Goal: Information Seeking & Learning: Learn about a topic

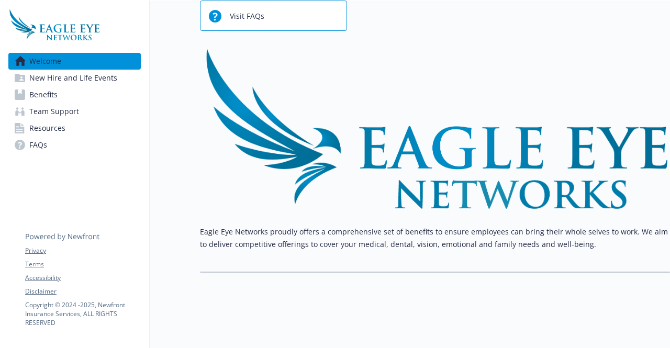
scroll to position [111, 8]
click at [86, 92] on link "Benefits" at bounding box center [74, 94] width 132 height 17
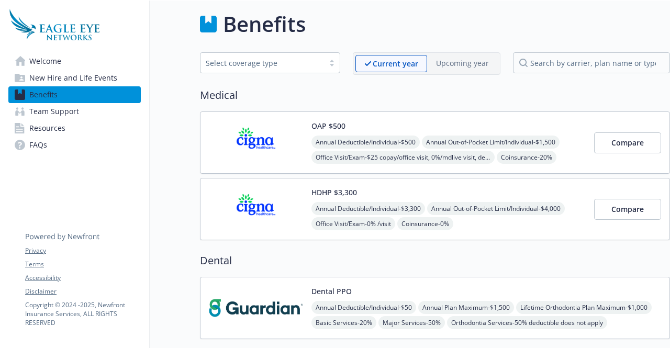
scroll to position [0, 8]
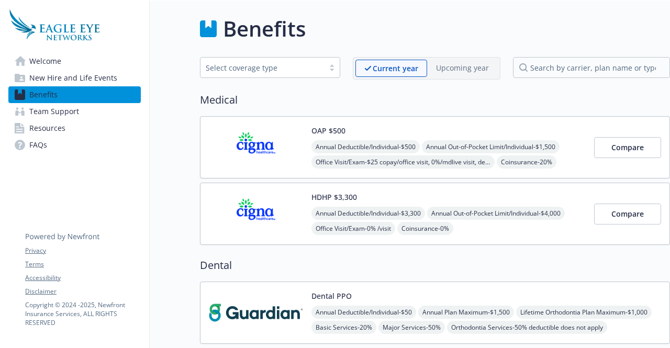
click at [468, 138] on div "OAP $500 Annual Deductible/Individual - $500 Annual Out-of-Pocket Limit/Individ…" at bounding box center [449, 147] width 274 height 45
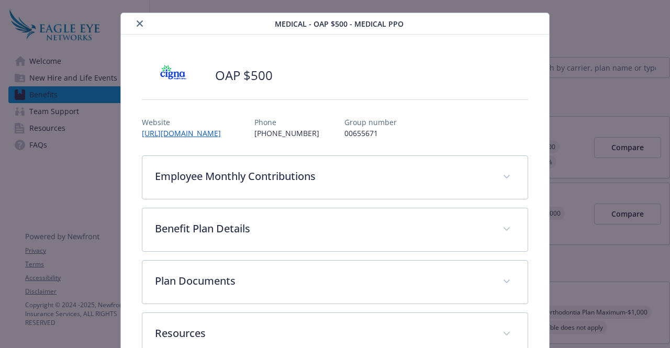
scroll to position [24, 0]
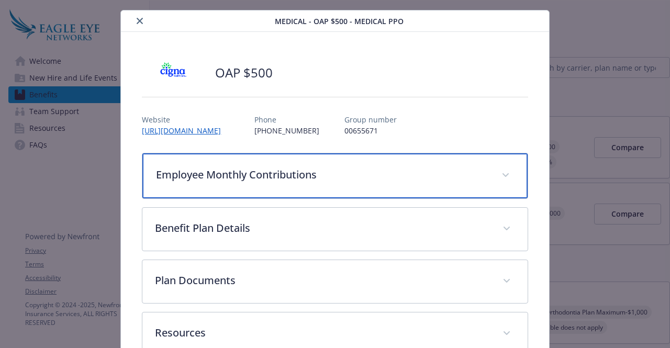
click at [336, 167] on p "Employee Monthly Contributions" at bounding box center [322, 175] width 333 height 16
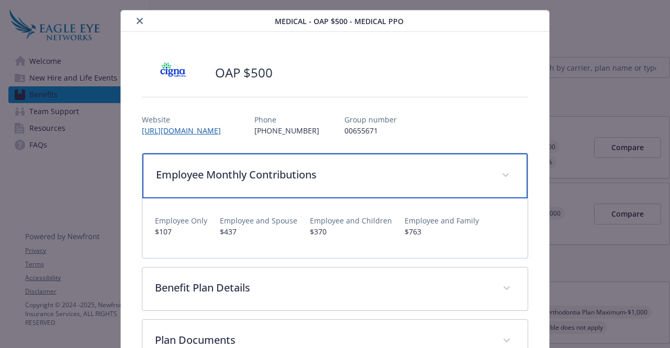
scroll to position [55, 0]
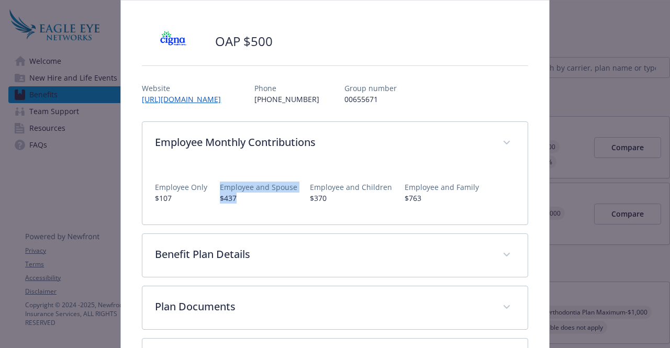
drag, startPoint x: 235, startPoint y: 197, endPoint x: 206, endPoint y: 201, distance: 29.0
click at [206, 201] on div "Employee Only $107 Employee and Spouse $437 Employee and Children $370 Employee…" at bounding box center [335, 188] width 360 height 30
click at [234, 200] on p "$437" at bounding box center [259, 198] width 78 height 11
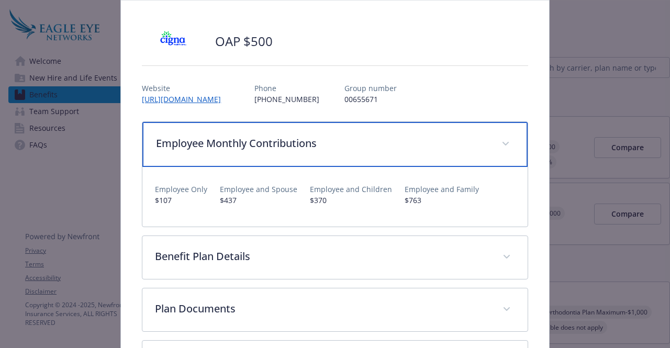
click at [498, 138] on span "details for plan Medical - OAP $500 - Medical PPO" at bounding box center [506, 144] width 17 height 17
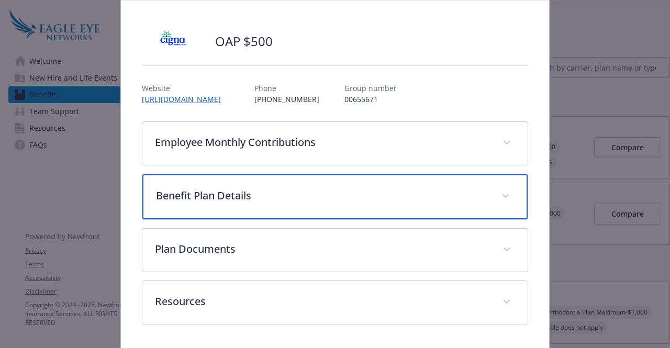
click at [315, 208] on div "Benefit Plan Details" at bounding box center [334, 196] width 385 height 45
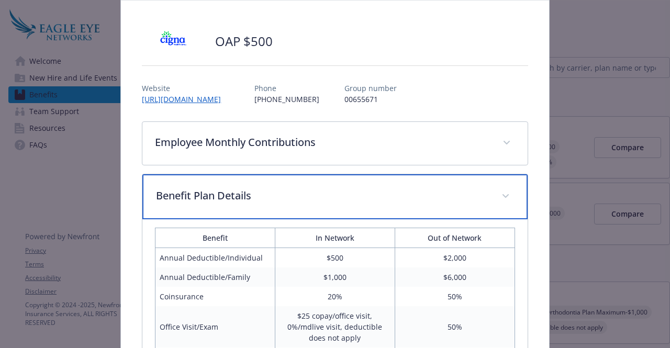
click at [341, 191] on p "Benefit Plan Details" at bounding box center [322, 196] width 333 height 16
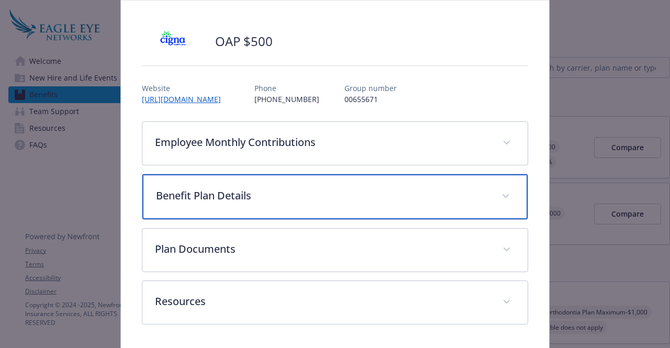
click at [341, 191] on p "Benefit Plan Details" at bounding box center [322, 196] width 333 height 16
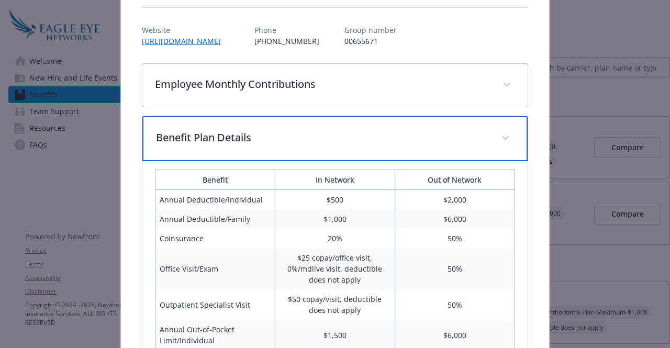
scroll to position [130, 0]
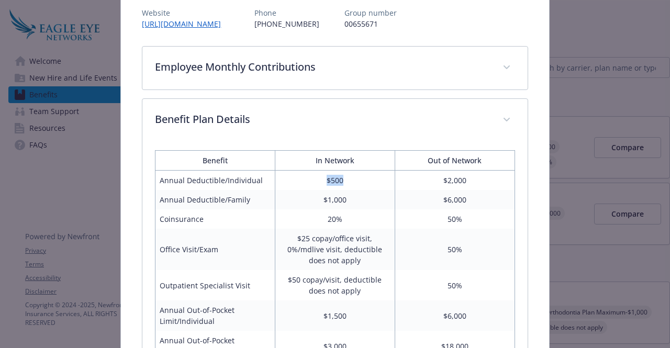
drag, startPoint x: 342, startPoint y: 182, endPoint x: 322, endPoint y: 181, distance: 21.0
click at [322, 181] on td "$500" at bounding box center [335, 181] width 120 height 20
drag, startPoint x: 344, startPoint y: 196, endPoint x: 319, endPoint y: 197, distance: 24.6
click at [319, 197] on td "$1,000" at bounding box center [335, 199] width 120 height 19
drag, startPoint x: 338, startPoint y: 215, endPoint x: 323, endPoint y: 218, distance: 15.9
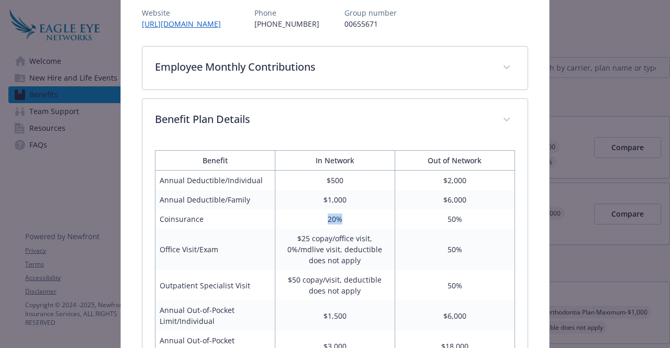
click at [323, 218] on td "20%" at bounding box center [335, 218] width 120 height 19
click at [302, 229] on td "$25 copay/office visit, 0%/mdlive visit, deductible does not apply" at bounding box center [335, 249] width 120 height 41
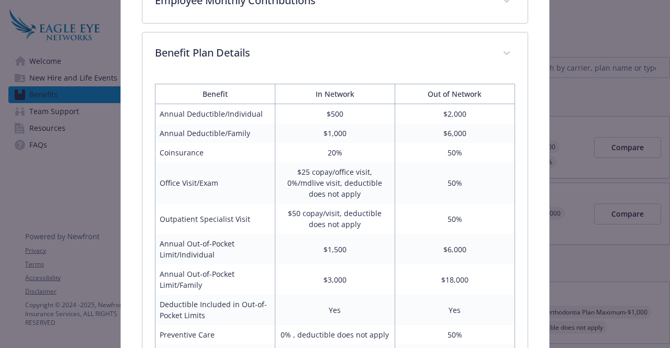
scroll to position [201, 0]
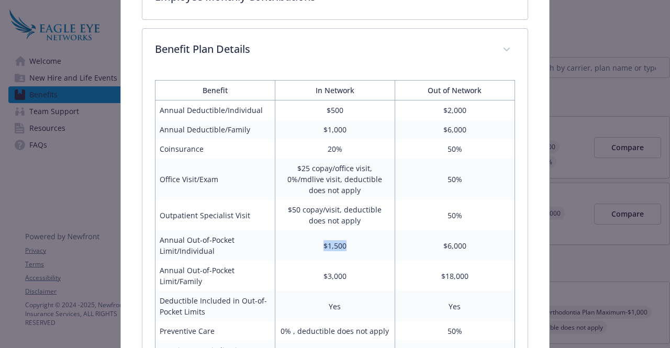
drag, startPoint x: 341, startPoint y: 243, endPoint x: 314, endPoint y: 243, distance: 27.2
click at [314, 243] on td "$1,500" at bounding box center [335, 245] width 120 height 30
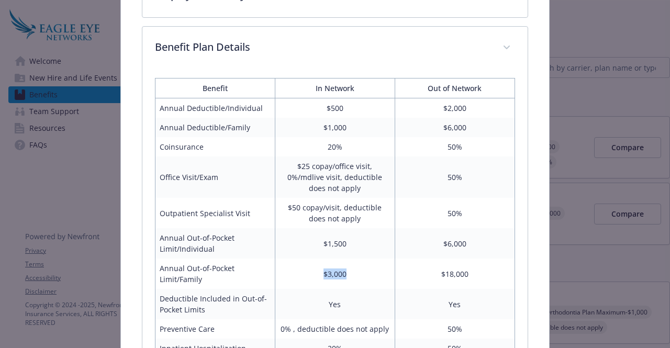
drag, startPoint x: 346, startPoint y: 274, endPoint x: 304, endPoint y: 274, distance: 41.9
click at [304, 274] on td "$3,000" at bounding box center [335, 274] width 120 height 30
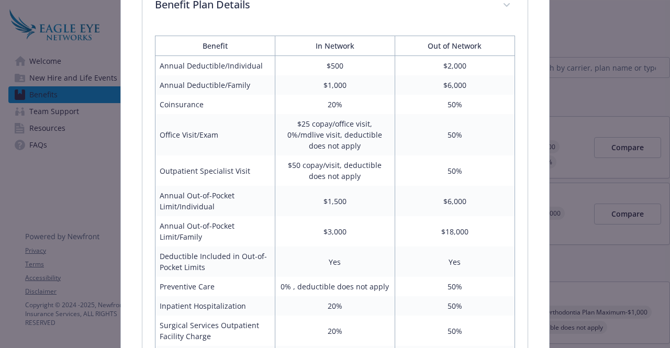
scroll to position [246, 0]
click at [329, 263] on td "Yes" at bounding box center [335, 261] width 120 height 30
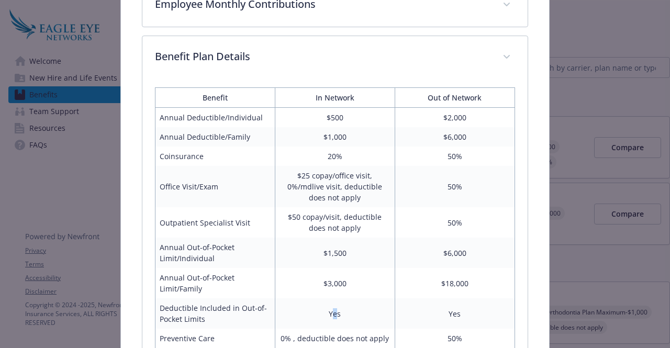
scroll to position [207, 0]
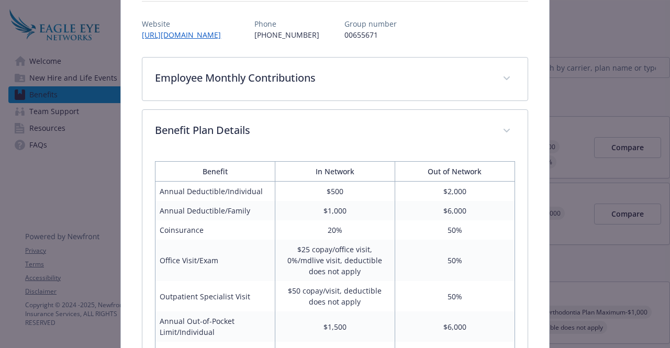
scroll to position [118, 0]
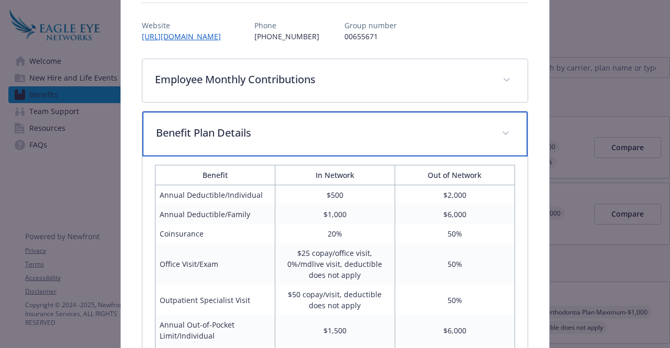
click at [499, 135] on span "details for plan Medical - OAP $500 - Medical PPO" at bounding box center [506, 133] width 17 height 17
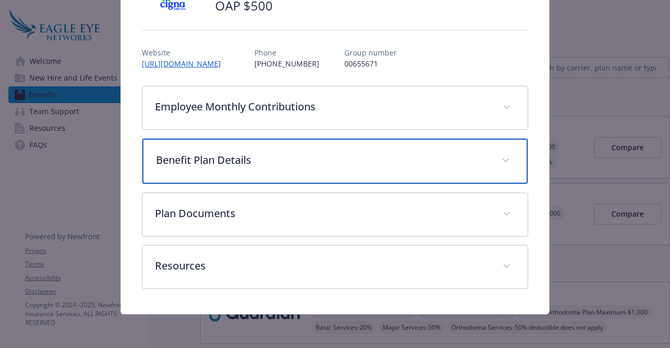
scroll to position [88, 0]
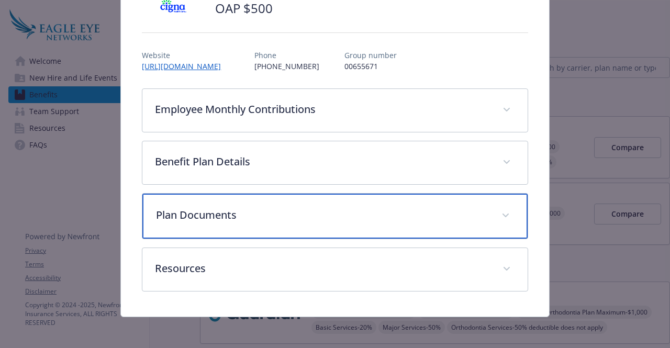
click at [351, 206] on div "Plan Documents" at bounding box center [334, 216] width 385 height 45
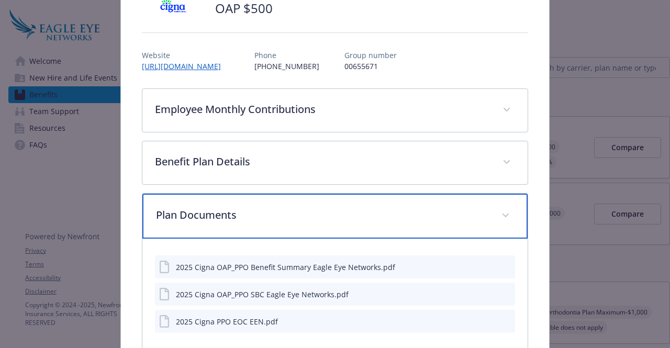
scroll to position [134, 0]
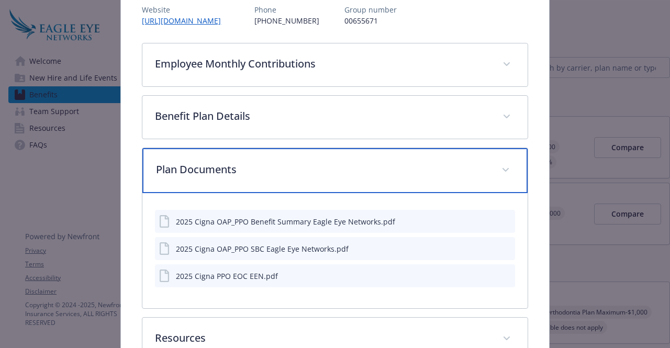
click at [356, 172] on p "Plan Documents" at bounding box center [322, 170] width 333 height 16
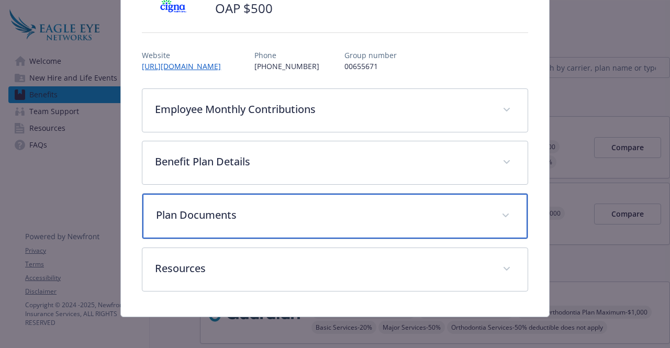
click at [386, 210] on p "Plan Documents" at bounding box center [322, 215] width 333 height 16
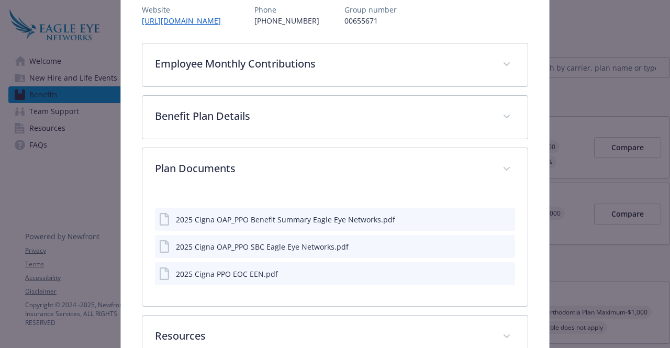
click at [370, 194] on div "2025 Cigna OAP_PPO Benefit Summary Eagle Eye Networks.pdf 2025 Cigna OAP_PPO SB…" at bounding box center [335, 242] width 360 height 103
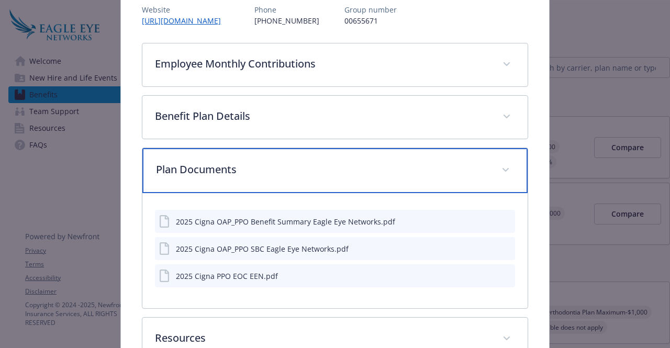
click at [403, 162] on p "Plan Documents" at bounding box center [322, 170] width 333 height 16
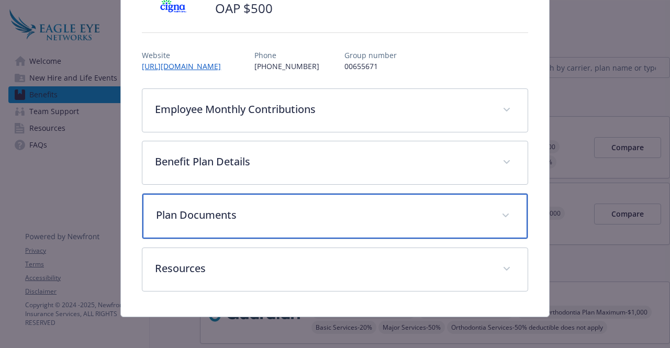
scroll to position [70, 0]
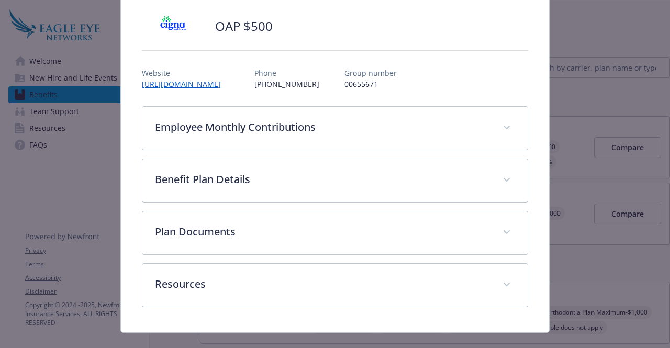
click at [330, 259] on div "Employee Monthly Contributions Employee Only $107 Employee and Spouse $437 Empl…" at bounding box center [335, 206] width 386 height 201
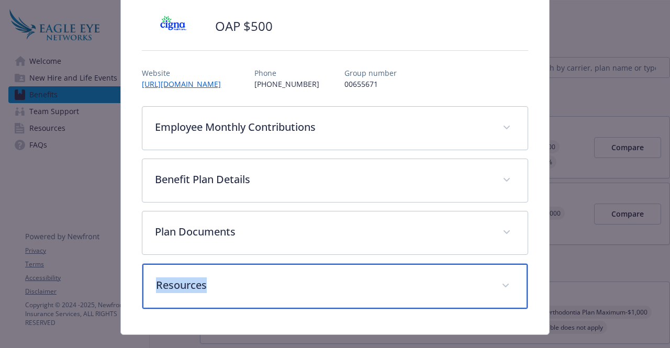
click at [323, 278] on p "Resources" at bounding box center [322, 286] width 333 height 16
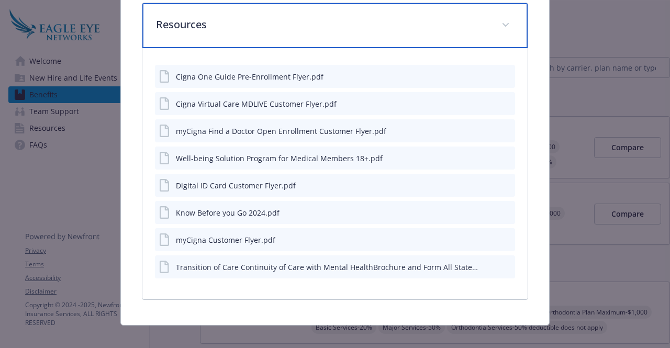
scroll to position [171, 0]
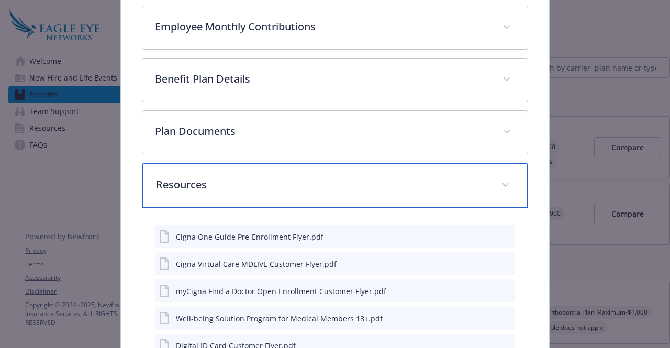
click at [393, 164] on div "Resources" at bounding box center [334, 185] width 385 height 45
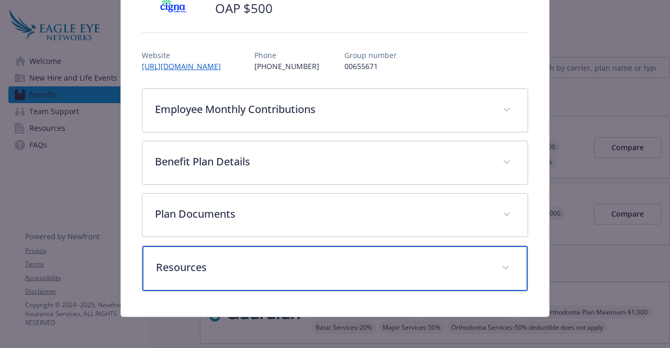
scroll to position [0, 0]
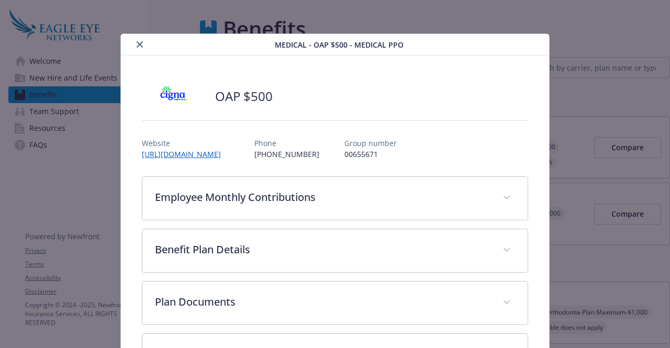
click at [140, 41] on icon "close" at bounding box center [140, 44] width 6 height 6
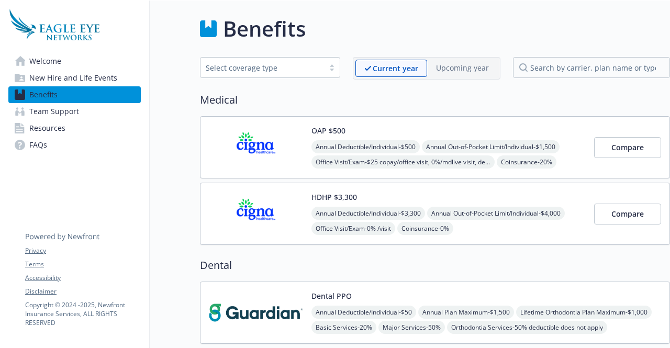
click at [281, 204] on img at bounding box center [256, 214] width 94 height 45
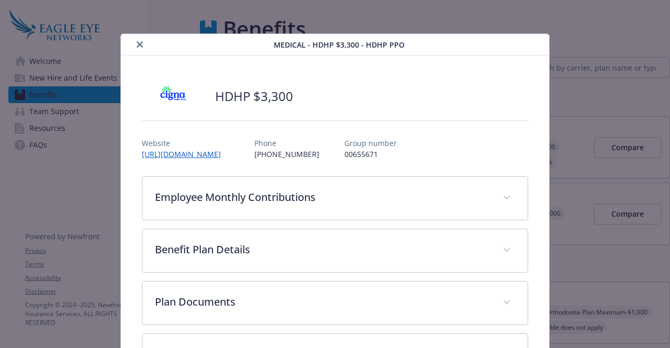
scroll to position [31, 0]
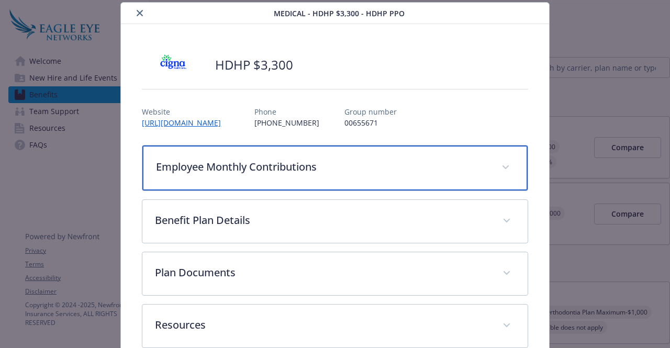
click at [294, 172] on p "Employee Monthly Contributions" at bounding box center [322, 167] width 333 height 16
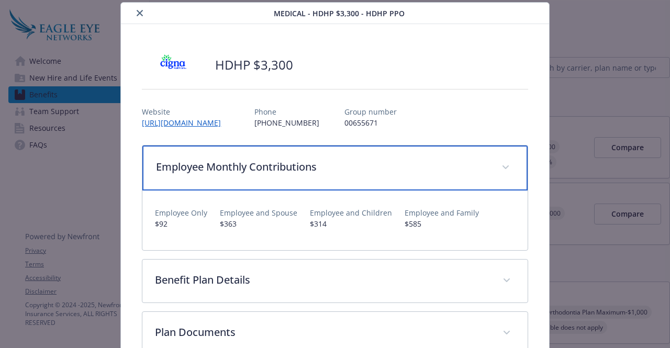
click at [281, 171] on p "Employee Monthly Contributions" at bounding box center [322, 167] width 333 height 16
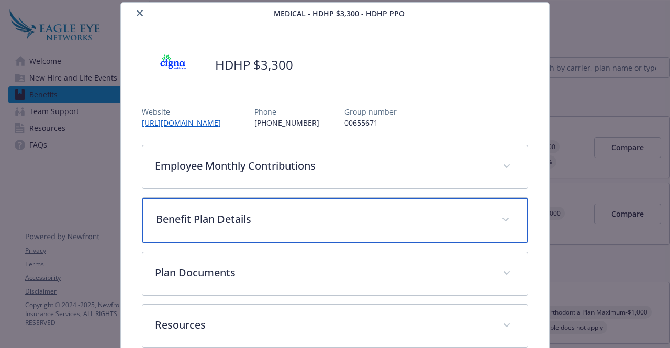
click at [275, 219] on p "Benefit Plan Details" at bounding box center [322, 220] width 333 height 16
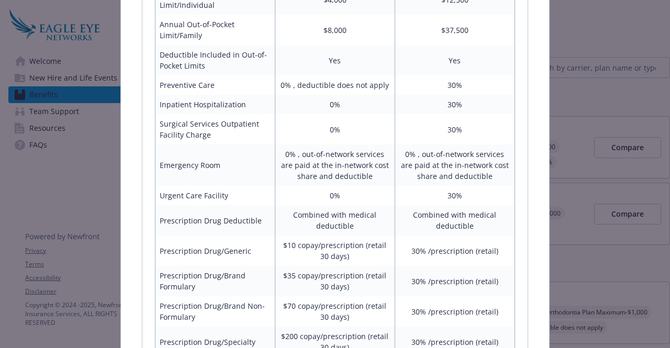
scroll to position [0, 0]
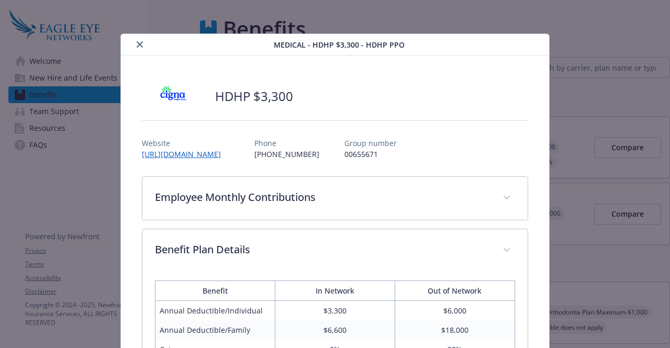
click at [137, 45] on icon "close" at bounding box center [140, 44] width 6 height 6
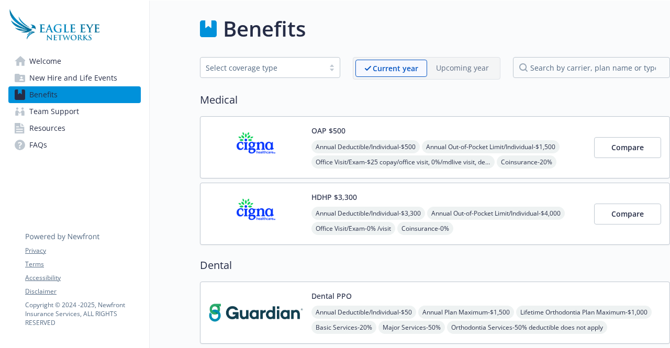
click at [370, 130] on div "OAP $500 Annual Deductible/Individual - $500 Annual Out-of-Pocket Limit/Individ…" at bounding box center [449, 147] width 274 height 45
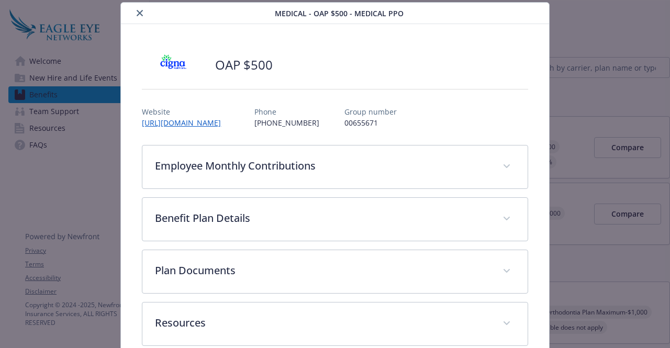
scroll to position [51, 0]
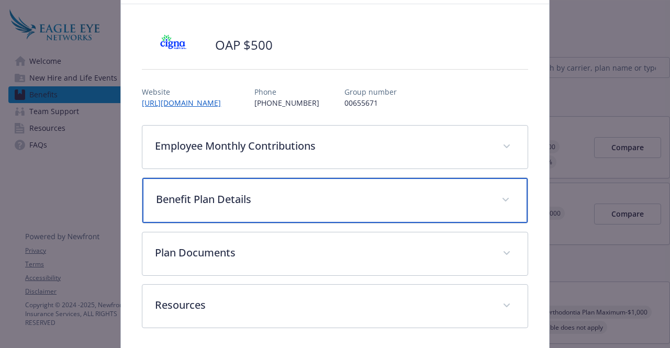
click at [268, 211] on div "Benefit Plan Details" at bounding box center [334, 200] width 385 height 45
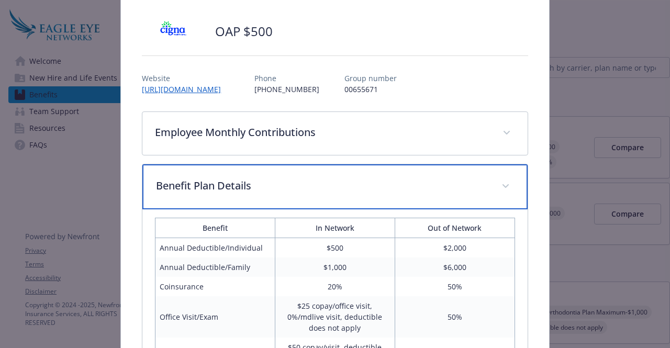
scroll to position [101, 0]
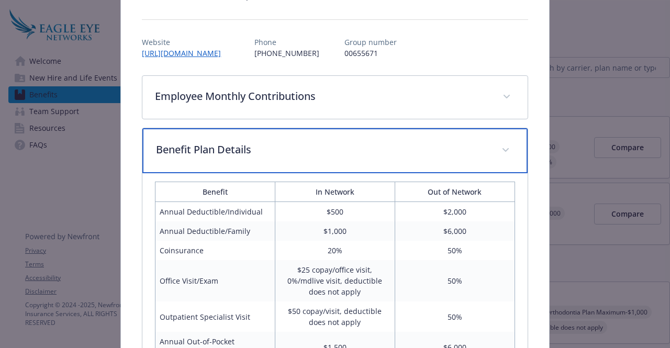
click at [362, 153] on p "Benefit Plan Details" at bounding box center [322, 150] width 333 height 16
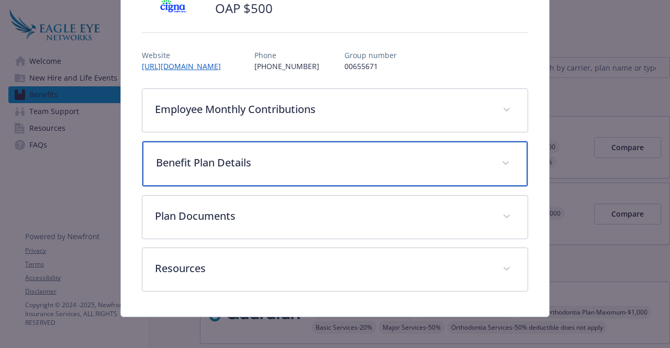
scroll to position [0, 0]
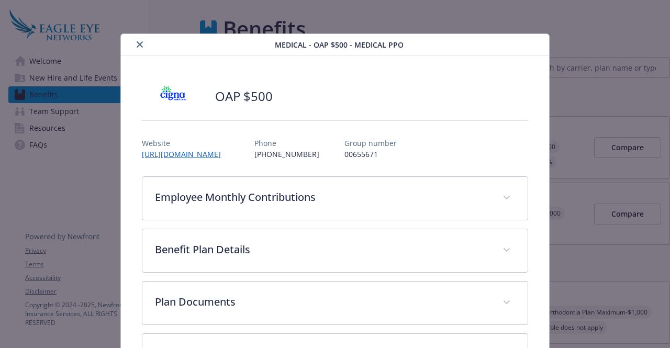
click at [137, 46] on icon "close" at bounding box center [140, 44] width 6 height 6
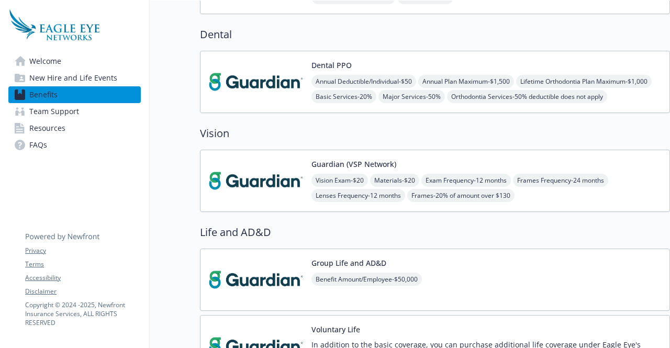
scroll to position [159, 6]
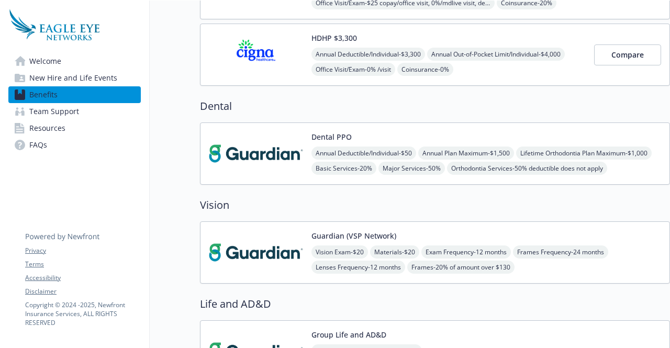
click at [294, 238] on img at bounding box center [256, 252] width 94 height 45
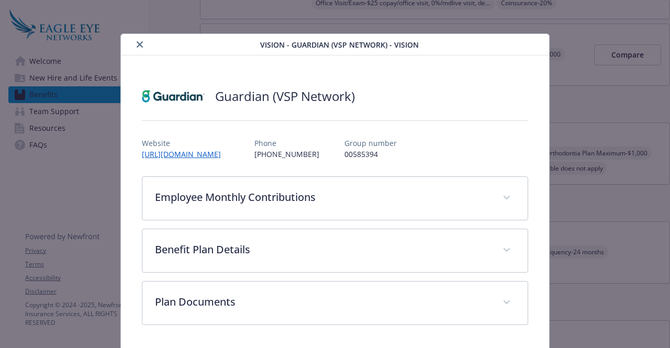
scroll to position [33, 0]
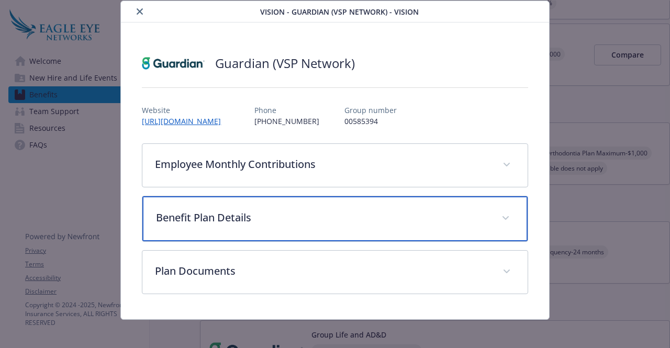
click at [252, 216] on p "Benefit Plan Details" at bounding box center [322, 218] width 333 height 16
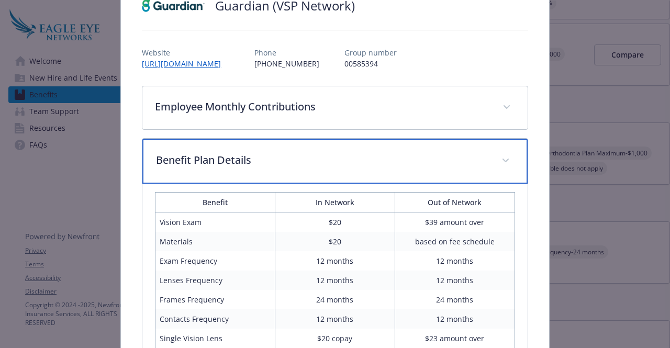
scroll to position [91, 0]
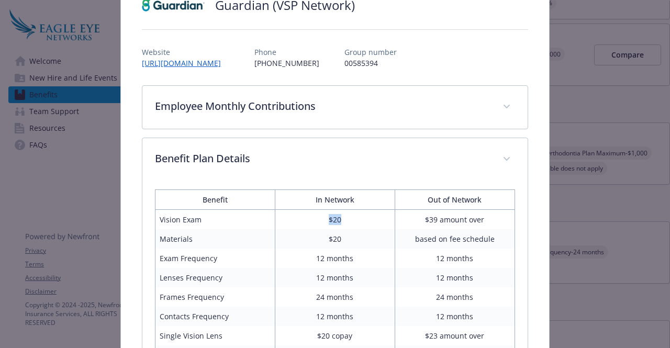
drag, startPoint x: 338, startPoint y: 218, endPoint x: 316, endPoint y: 216, distance: 22.1
click at [316, 216] on td "$20" at bounding box center [335, 220] width 120 height 20
drag, startPoint x: 344, startPoint y: 240, endPoint x: 319, endPoint y: 235, distance: 24.5
click at [319, 235] on td "$20" at bounding box center [335, 238] width 120 height 19
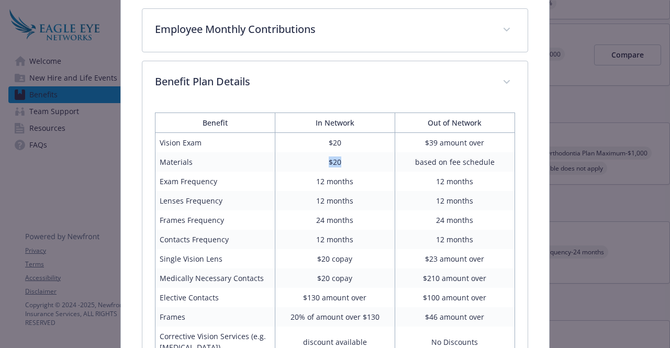
scroll to position [169, 0]
drag, startPoint x: 317, startPoint y: 255, endPoint x: 341, endPoint y: 255, distance: 24.1
click at [341, 255] on td "$20 copay" at bounding box center [335, 258] width 120 height 19
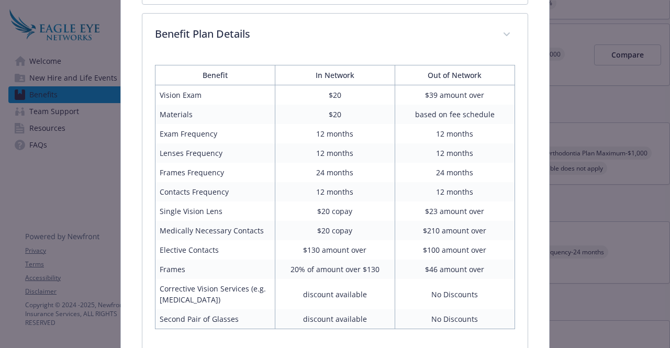
scroll to position [216, 0]
drag, startPoint x: 301, startPoint y: 246, endPoint x: 361, endPoint y: 248, distance: 60.8
click at [361, 248] on td "$130 amount over" at bounding box center [335, 249] width 120 height 19
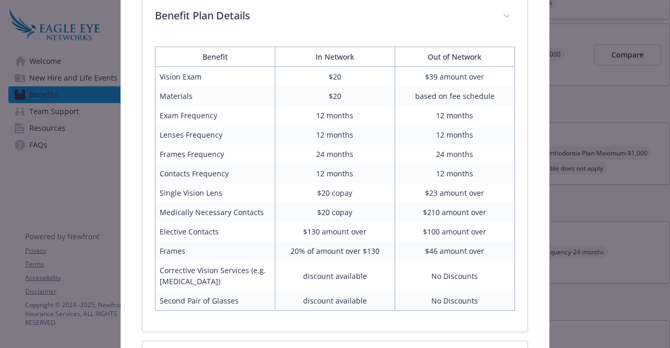
scroll to position [235, 0]
drag, startPoint x: 374, startPoint y: 248, endPoint x: 289, endPoint y: 248, distance: 84.8
click at [289, 248] on td "20% of amount over $130" at bounding box center [335, 250] width 120 height 19
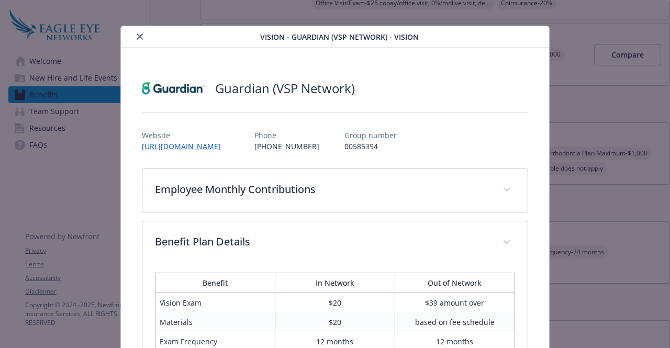
scroll to position [7, 0]
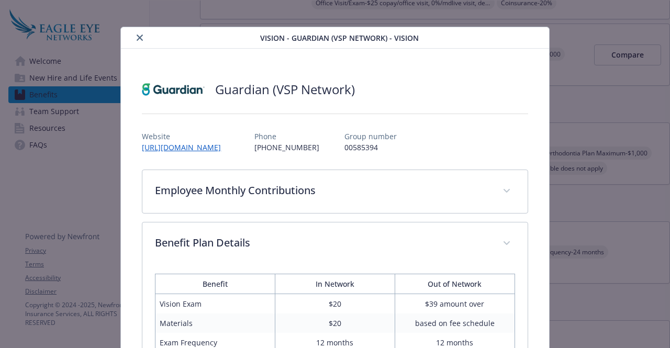
click at [137, 35] on icon "close" at bounding box center [140, 38] width 6 height 6
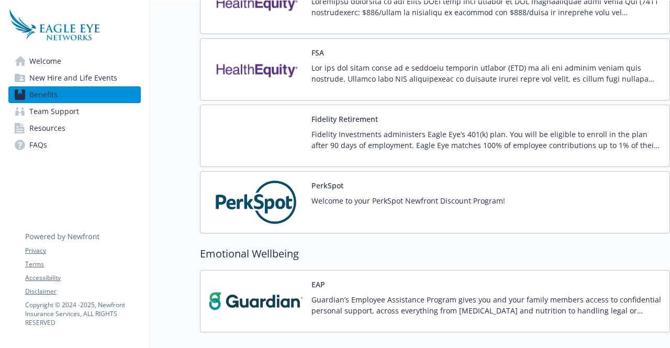
scroll to position [1066, 6]
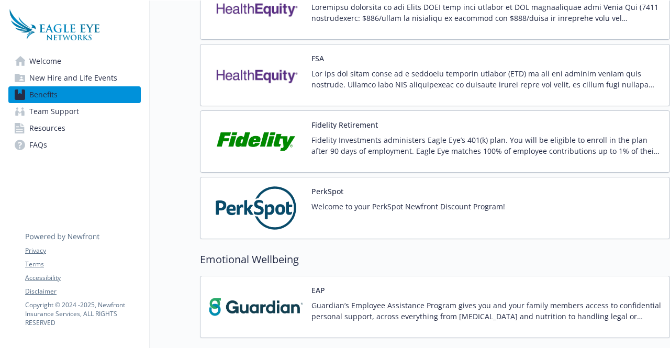
click at [383, 135] on p "Fidelity Investments administers Eagle Eye’s 401(k) plan. You will be eligible …" at bounding box center [487, 146] width 350 height 22
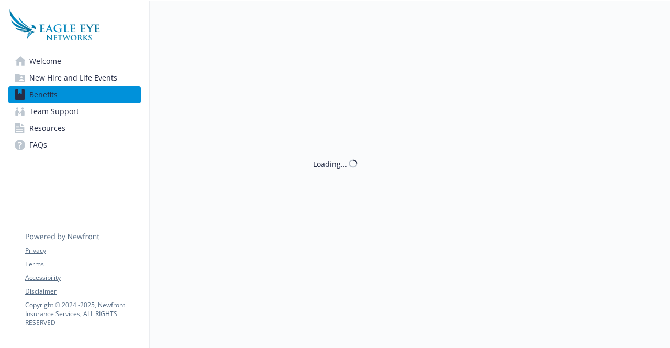
scroll to position [999, 6]
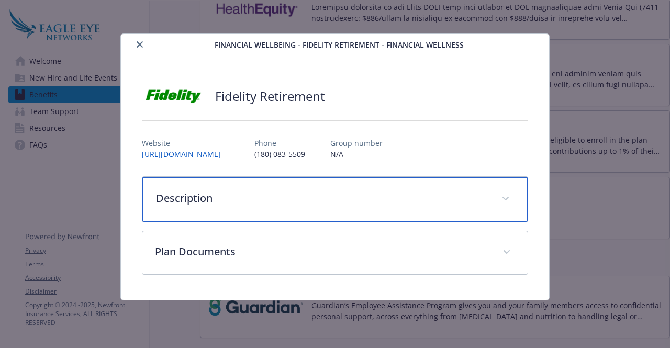
click at [281, 196] on p "Description" at bounding box center [322, 199] width 333 height 16
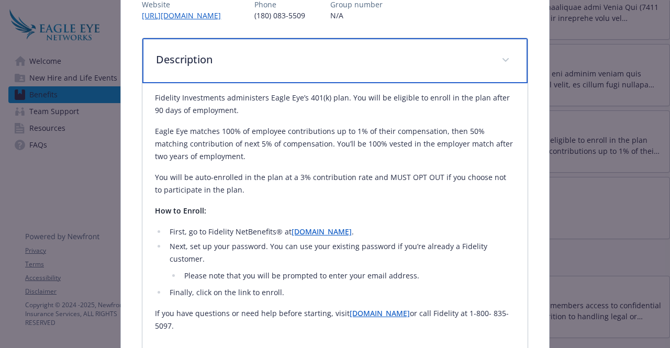
scroll to position [99, 0]
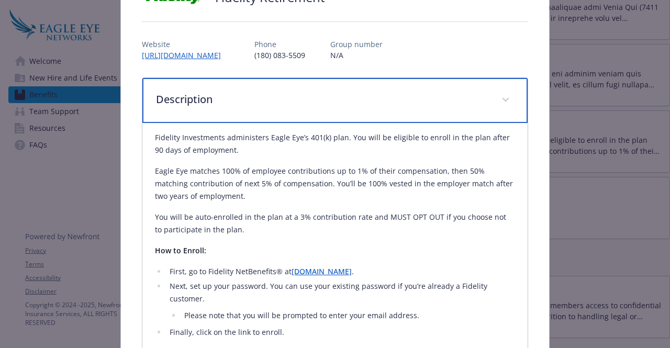
click at [392, 97] on p "Description" at bounding box center [322, 100] width 333 height 16
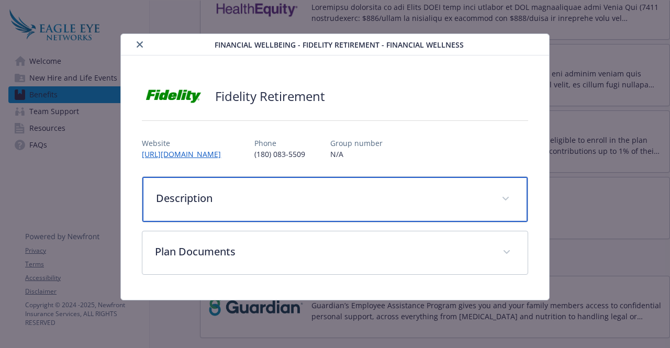
scroll to position [0, 0]
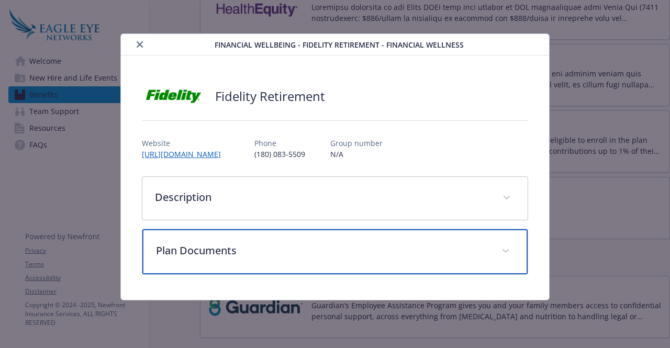
click at [271, 234] on div "Plan Documents" at bounding box center [334, 251] width 385 height 45
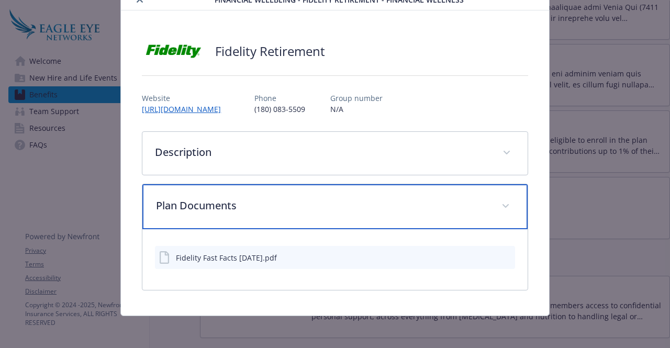
scroll to position [45, 0]
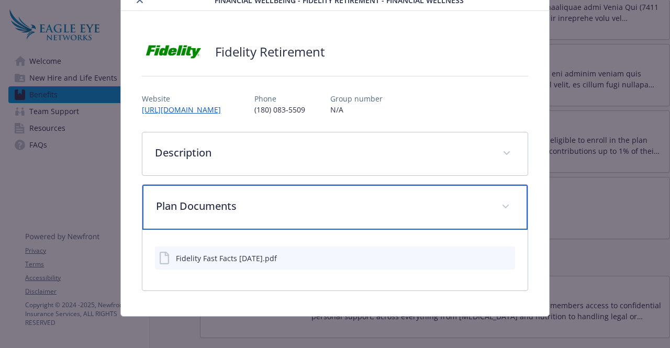
click at [382, 193] on div "Plan Documents" at bounding box center [334, 207] width 385 height 45
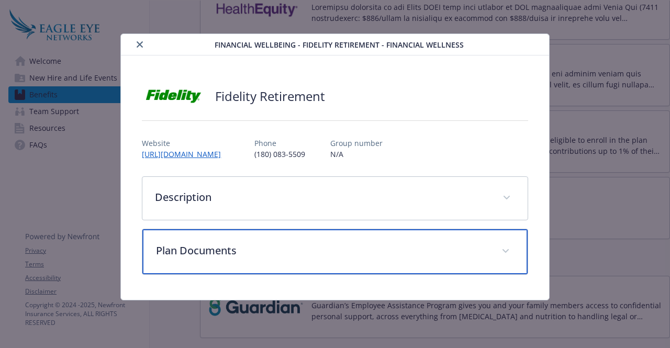
scroll to position [0, 0]
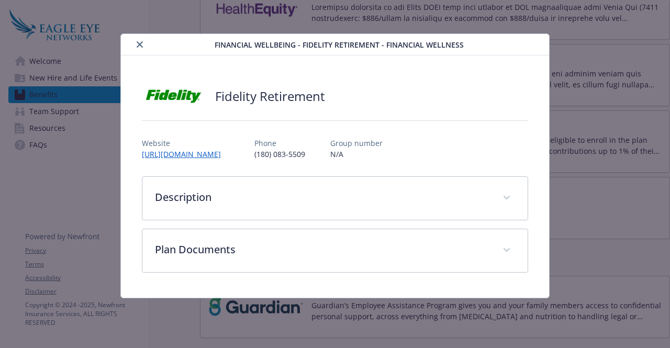
click at [141, 43] on icon "close" at bounding box center [140, 44] width 6 height 6
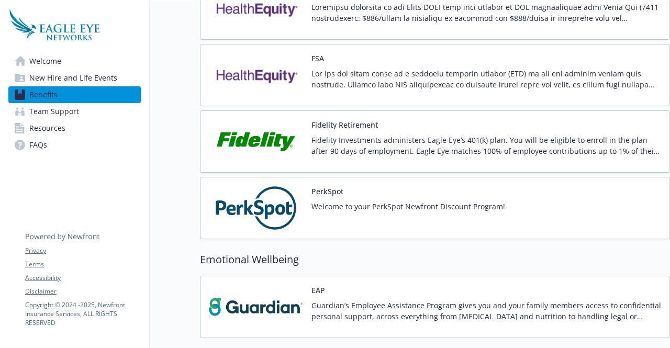
click at [388, 122] on div "Fidelity Retirement Fidelity Investments administers Eagle Eye’s 401(k) plan. Y…" at bounding box center [487, 141] width 350 height 45
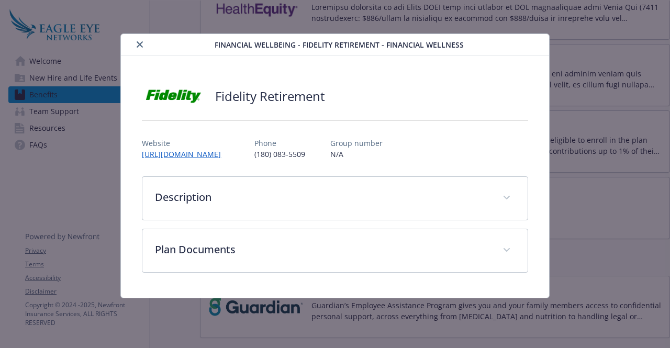
click at [140, 41] on icon "close" at bounding box center [140, 44] width 6 height 6
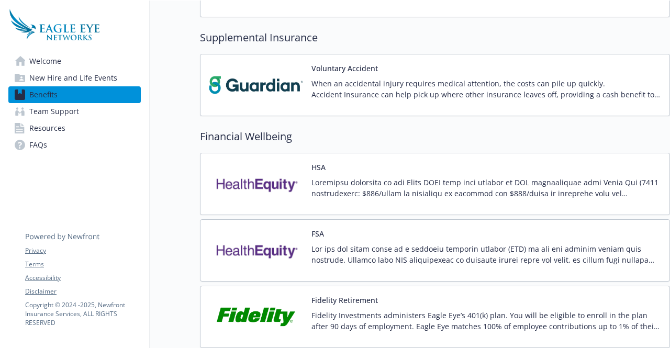
scroll to position [824, 6]
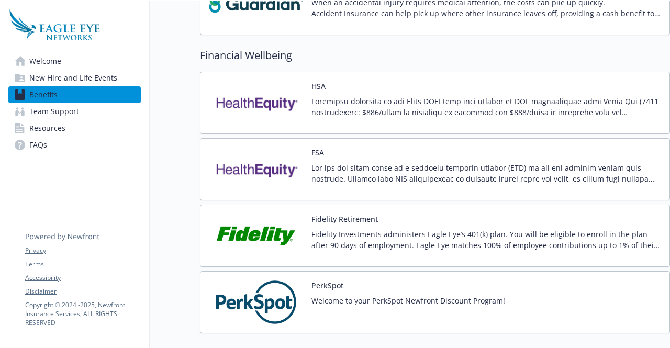
click at [350, 155] on div "FSA" at bounding box center [487, 169] width 350 height 45
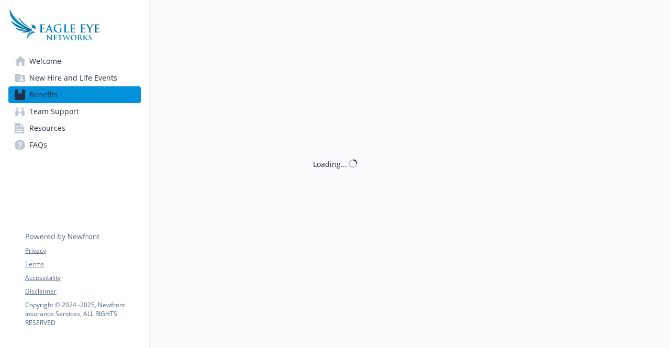
scroll to position [904, 0]
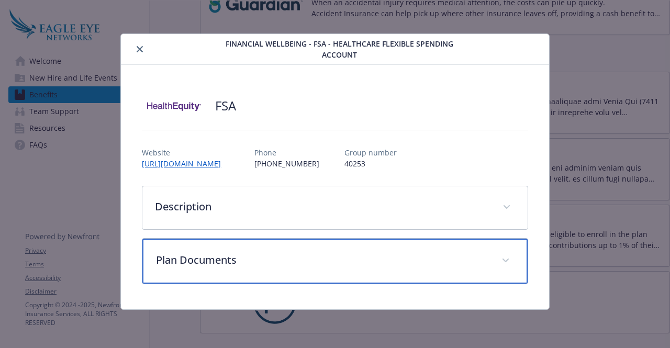
click at [285, 252] on p "Plan Documents" at bounding box center [322, 260] width 333 height 16
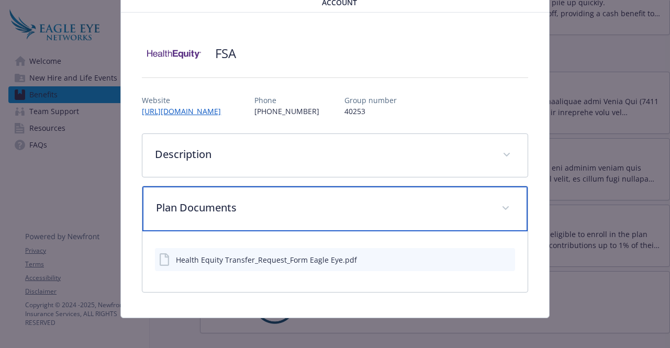
scroll to position [54, 0]
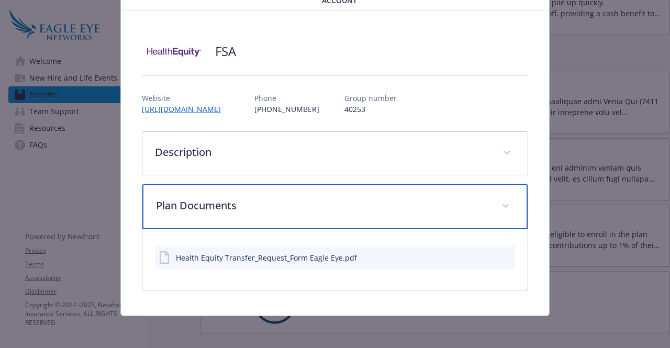
click at [277, 200] on p "Plan Documents" at bounding box center [322, 206] width 333 height 16
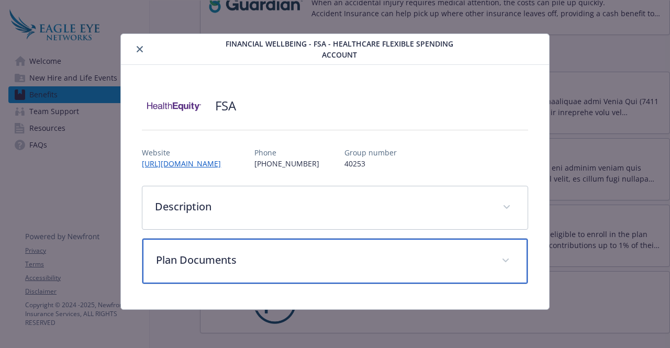
scroll to position [0, 0]
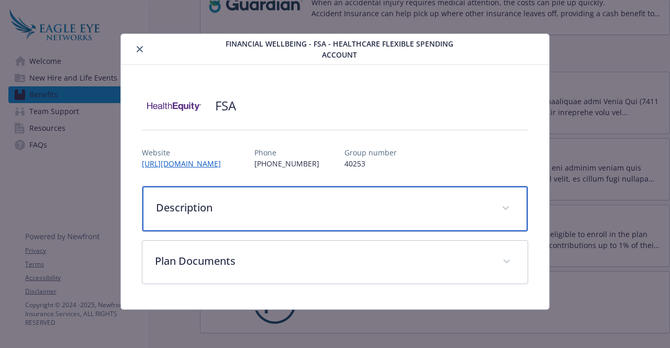
click at [279, 190] on div "Description" at bounding box center [334, 208] width 385 height 45
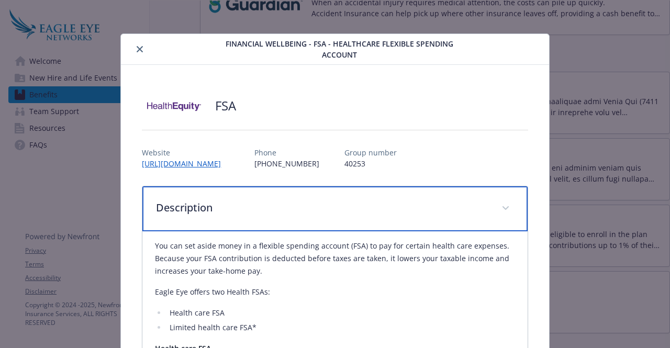
click at [439, 187] on div "Description" at bounding box center [334, 208] width 385 height 45
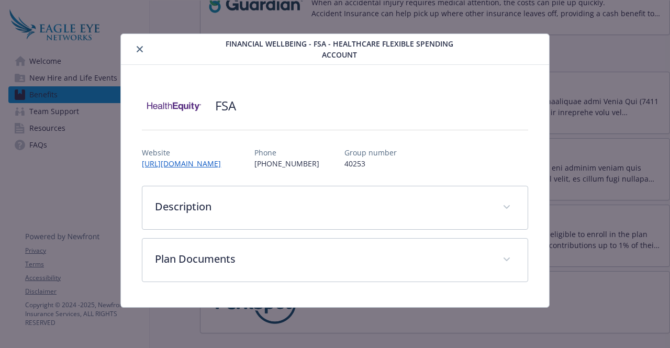
click at [137, 51] on icon "close" at bounding box center [140, 49] width 6 height 6
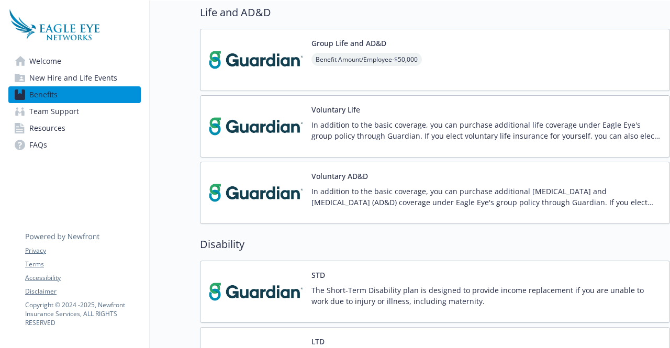
scroll to position [439, 0]
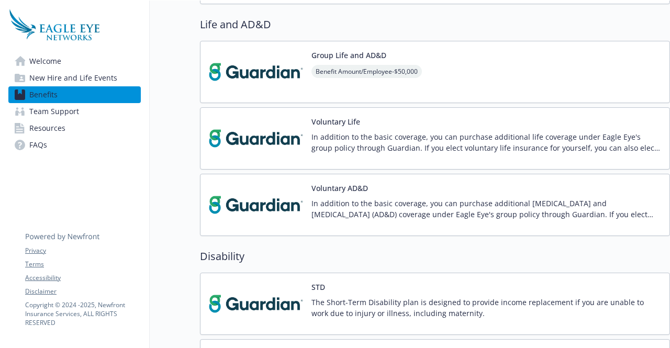
click at [297, 72] on img at bounding box center [256, 72] width 94 height 45
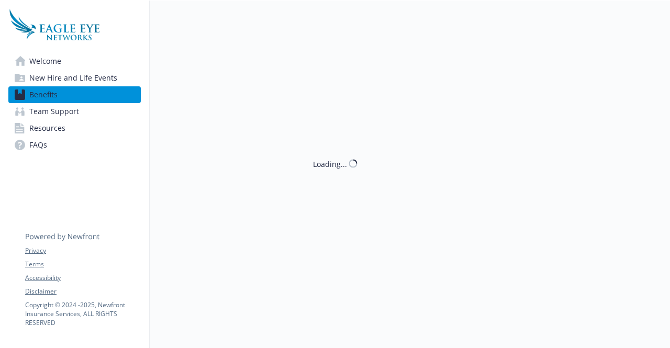
scroll to position [439, 0]
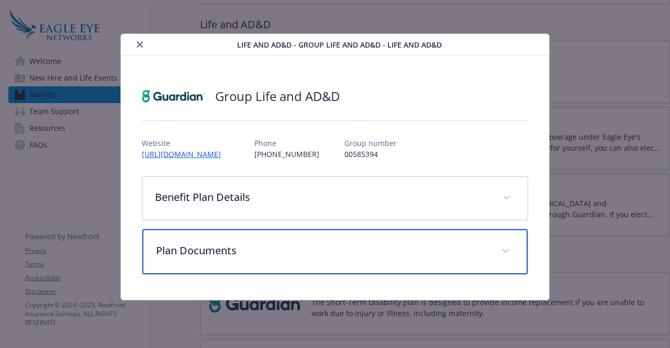
click at [241, 238] on div "Plan Documents" at bounding box center [334, 251] width 385 height 45
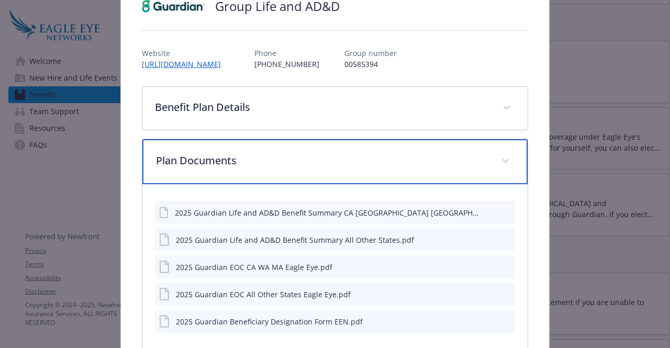
scroll to position [101, 0]
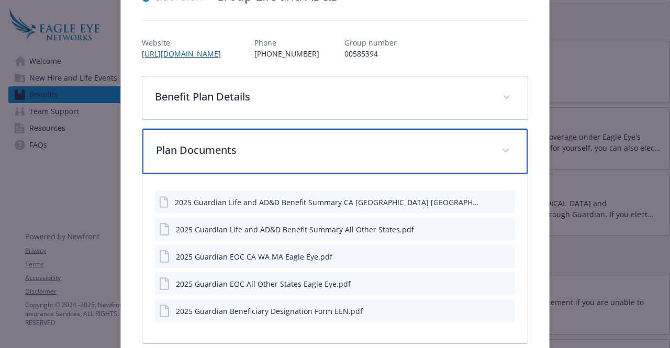
click at [272, 139] on div "Plan Documents" at bounding box center [334, 151] width 385 height 45
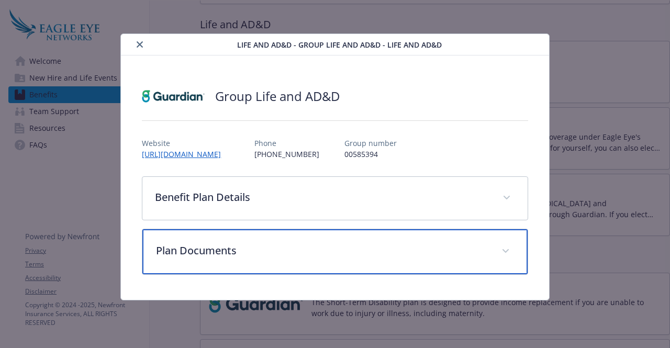
scroll to position [0, 0]
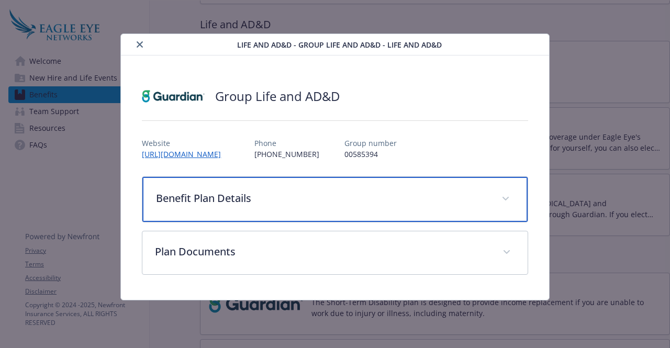
click at [248, 191] on p "Benefit Plan Details" at bounding box center [322, 199] width 333 height 16
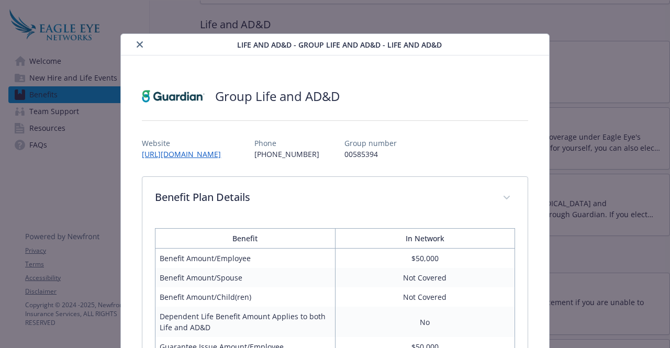
click at [141, 45] on icon "close" at bounding box center [140, 44] width 6 height 6
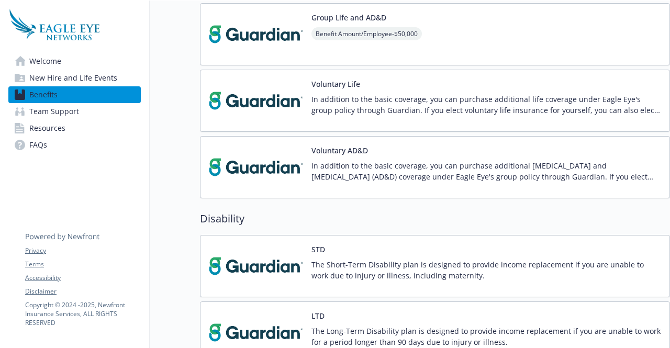
scroll to position [533, 0]
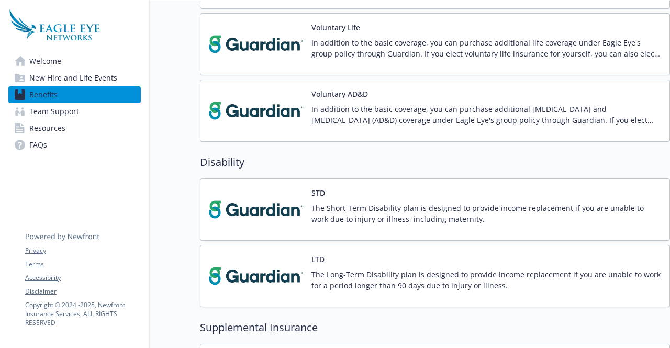
click at [438, 191] on div "STD The Short-Term Disability plan is designed to provide income replacement if…" at bounding box center [487, 209] width 350 height 45
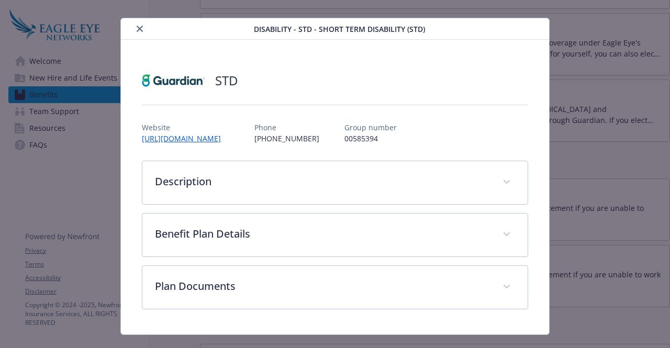
scroll to position [17, 0]
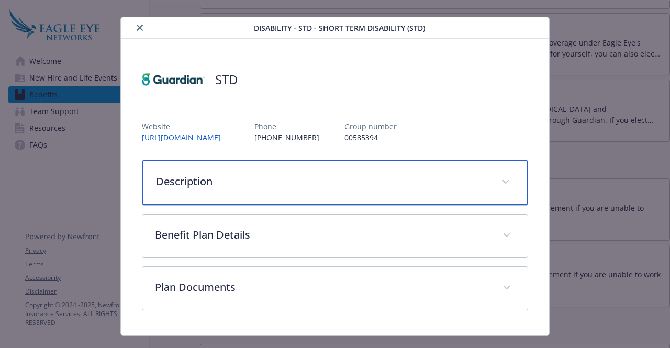
click at [235, 194] on div "Description" at bounding box center [334, 182] width 385 height 45
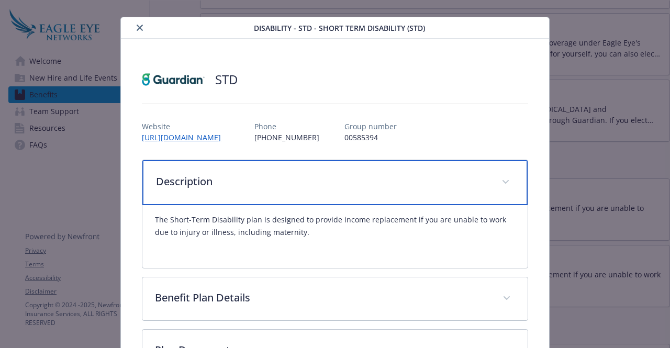
click at [261, 186] on p "Description" at bounding box center [322, 182] width 333 height 16
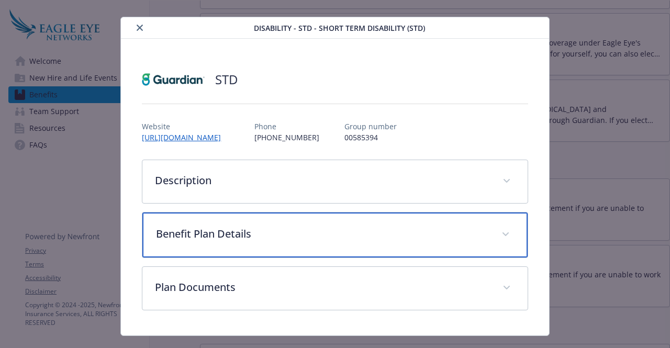
click at [244, 221] on div "Benefit Plan Details" at bounding box center [334, 235] width 385 height 45
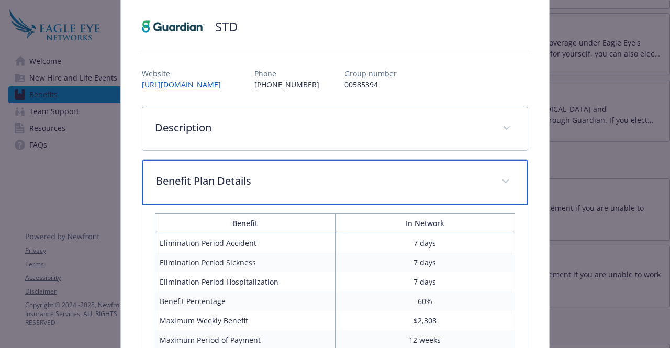
scroll to position [0, 0]
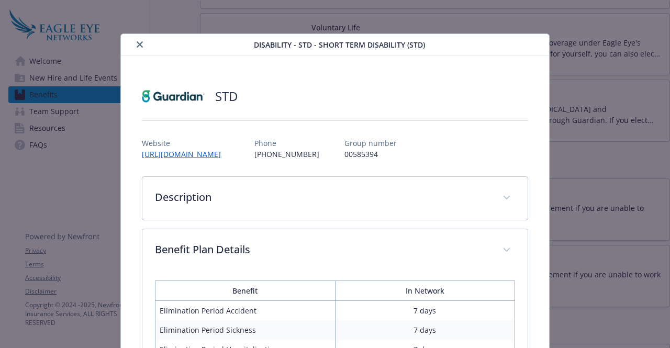
click at [140, 42] on icon "close" at bounding box center [140, 44] width 6 height 6
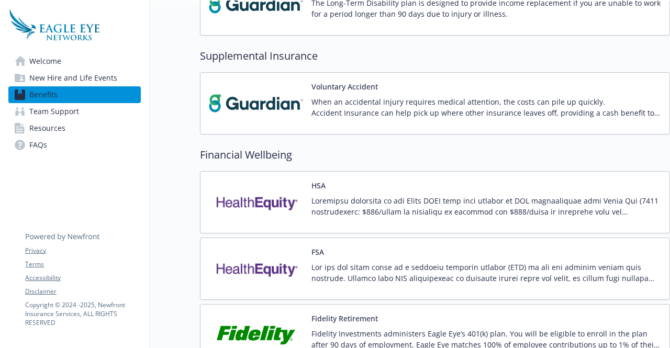
scroll to position [781, 0]
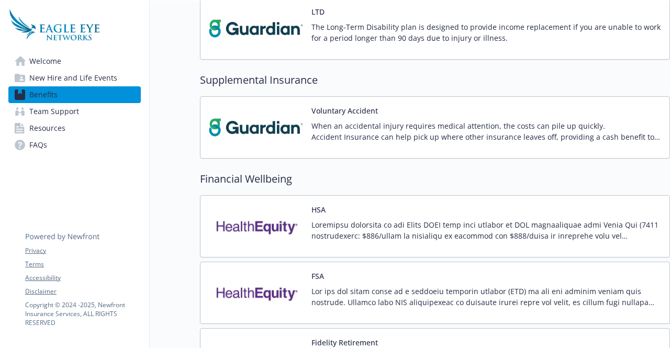
click at [352, 125] on p "When an accidental injury requires medical attention, the costs can pile up qui…" at bounding box center [487, 131] width 350 height 22
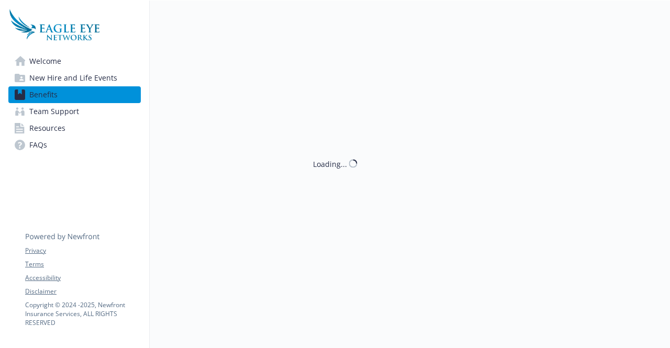
scroll to position [781, 0]
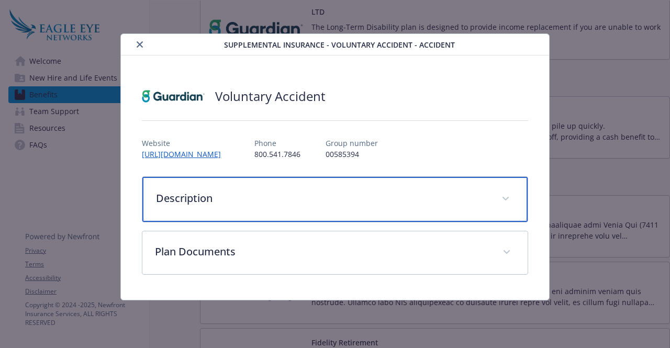
click at [264, 197] on p "Description" at bounding box center [322, 199] width 333 height 16
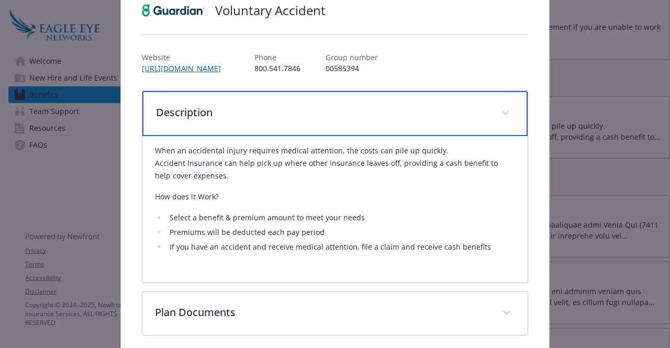
scroll to position [84, 0]
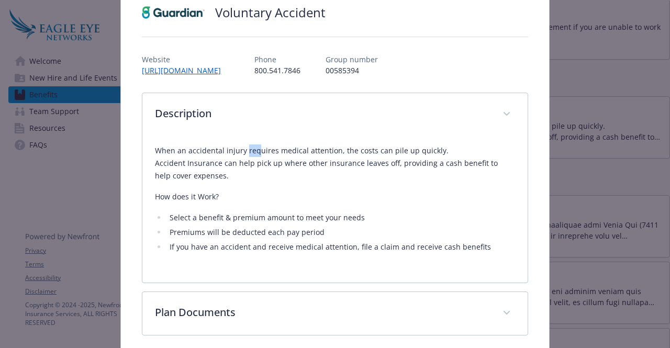
drag, startPoint x: 244, startPoint y: 151, endPoint x: 256, endPoint y: 150, distance: 12.1
click at [256, 150] on p "When an accidental injury requires medical attention, the costs can pile up qui…" at bounding box center [335, 164] width 360 height 38
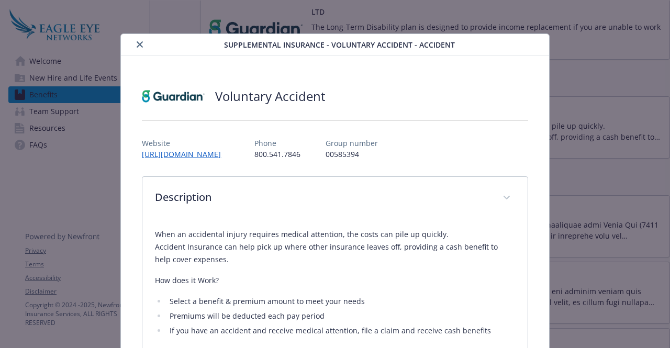
click at [137, 41] on icon "close" at bounding box center [140, 44] width 6 height 6
